Goal: Information Seeking & Learning: Find contact information

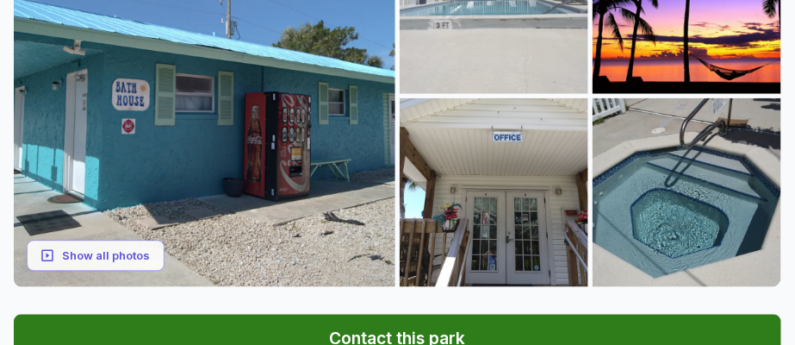
scroll to position [345, 0]
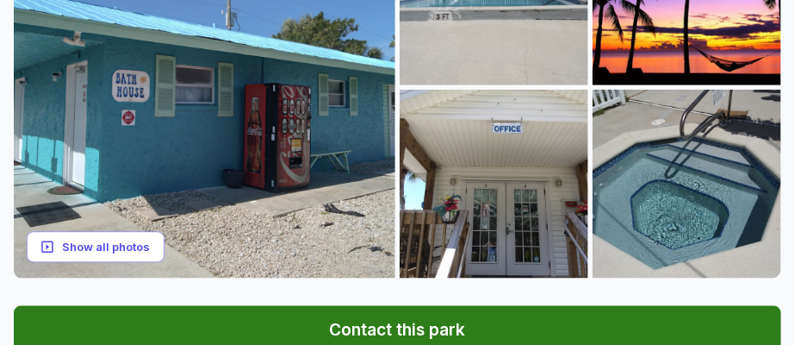
click at [87, 242] on button "Show all photos" at bounding box center [96, 247] width 138 height 32
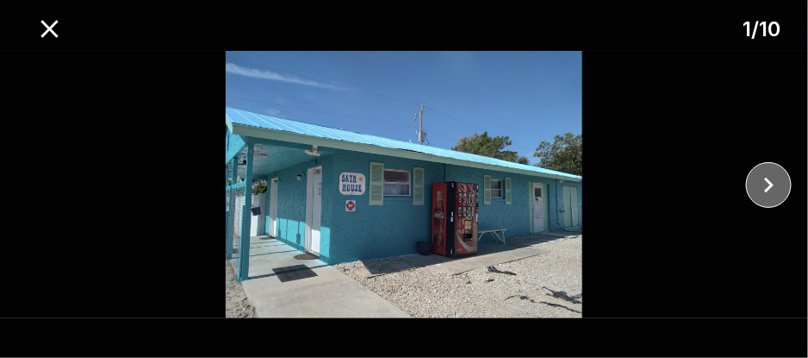
click at [767, 176] on icon "close" at bounding box center [769, 185] width 30 height 30
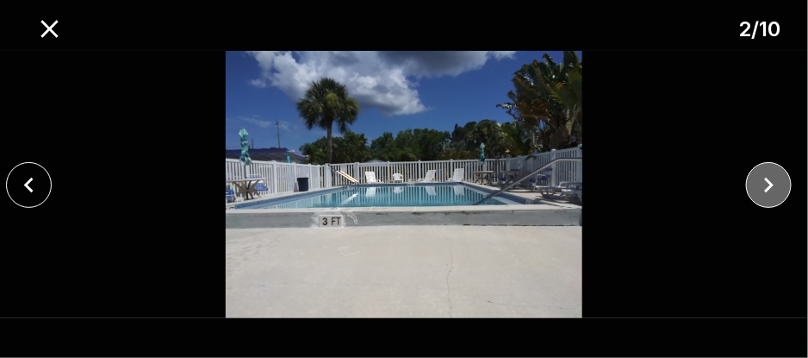
click at [767, 176] on icon "close" at bounding box center [769, 185] width 30 height 30
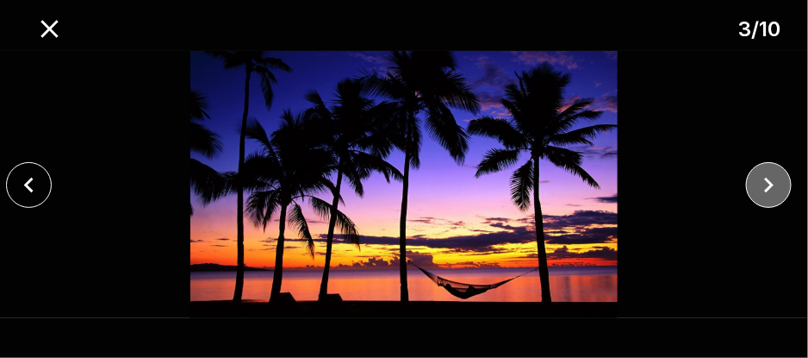
click at [767, 179] on icon "close" at bounding box center [769, 185] width 30 height 30
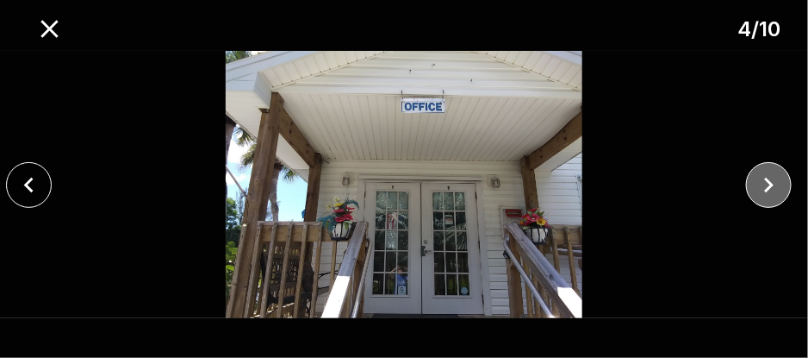
click at [767, 179] on icon "close" at bounding box center [769, 185] width 9 height 16
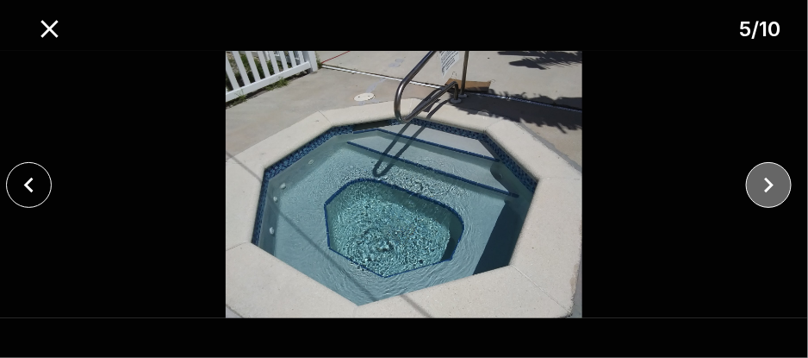
click at [770, 182] on icon "close" at bounding box center [769, 185] width 9 height 16
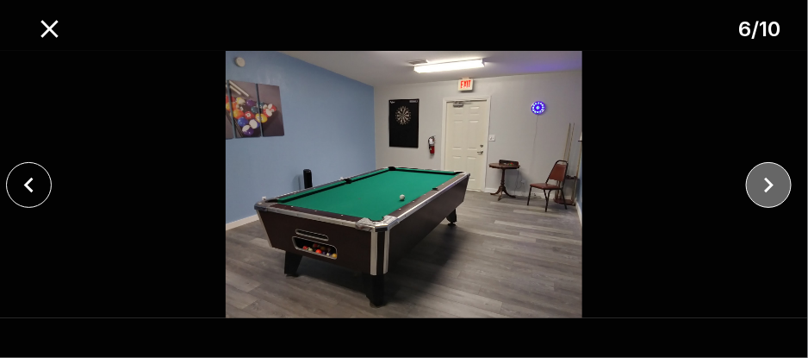
click at [770, 182] on icon "close" at bounding box center [769, 185] width 9 height 16
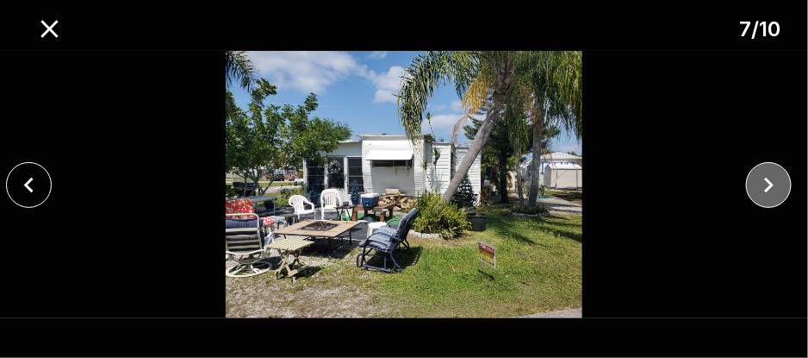
click at [770, 182] on icon "close" at bounding box center [769, 185] width 9 height 16
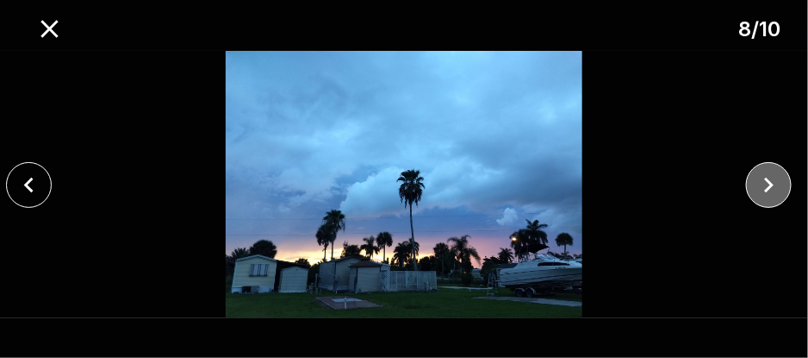
click at [770, 182] on icon "close" at bounding box center [769, 185] width 9 height 16
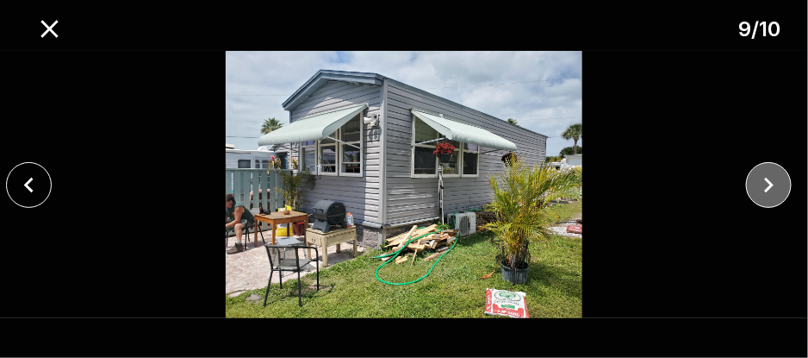
click at [770, 182] on icon "close" at bounding box center [769, 185] width 9 height 16
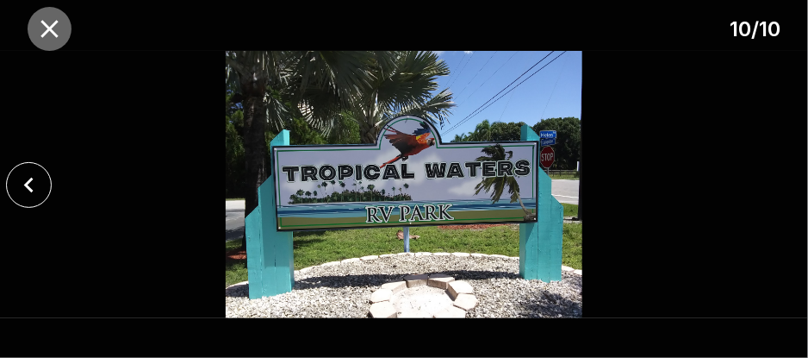
click at [47, 26] on icon "close" at bounding box center [49, 28] width 17 height 17
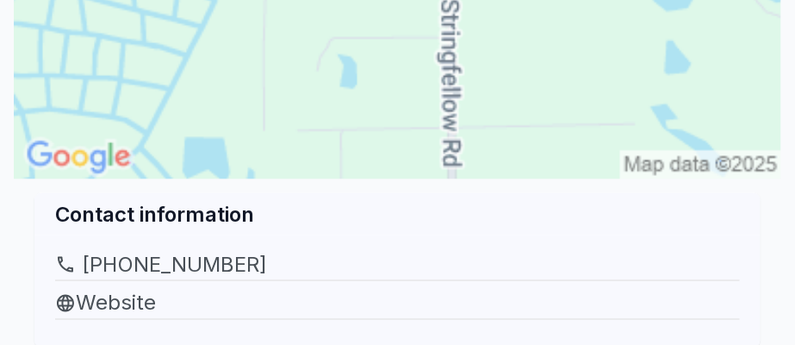
scroll to position [3676, 0]
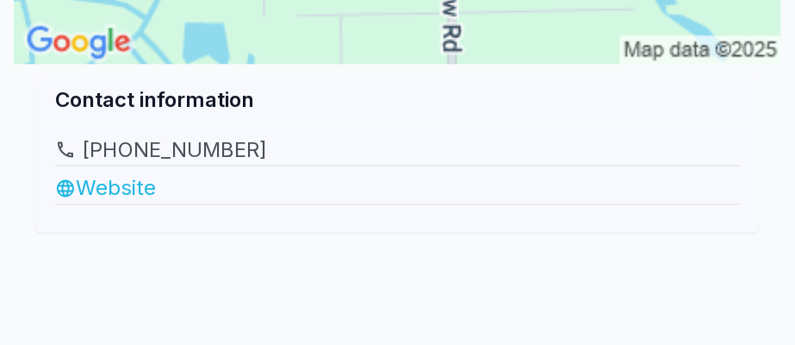
click at [105, 173] on link "Website" at bounding box center [397, 188] width 685 height 31
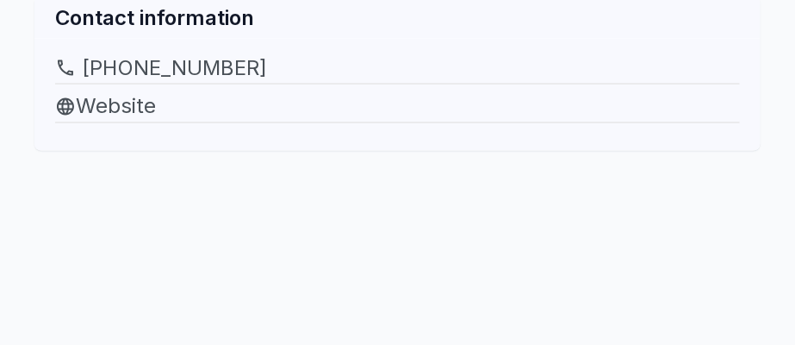
scroll to position [3792, 0]
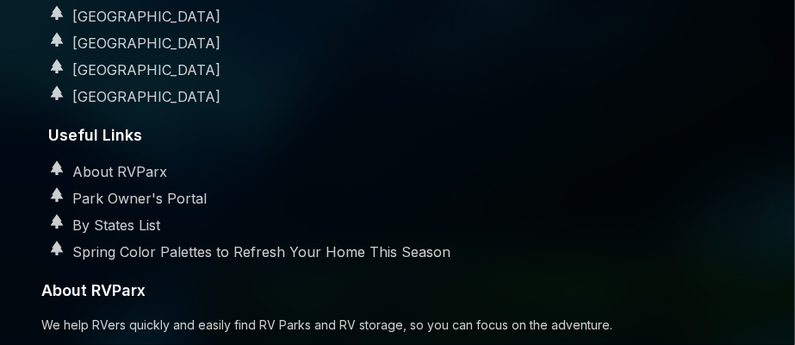
scroll to position [5055, 0]
